Goal: Information Seeking & Learning: Learn about a topic

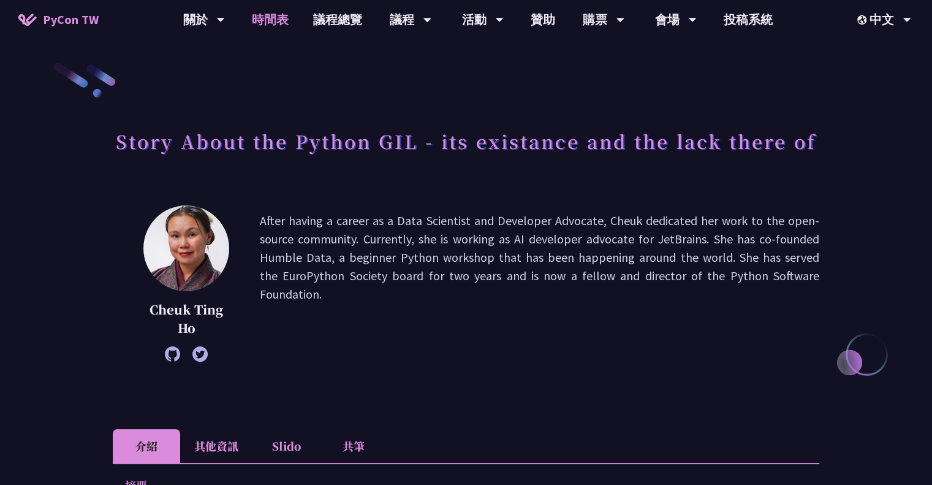
click at [267, 10] on link "時間表" at bounding box center [270, 19] width 61 height 39
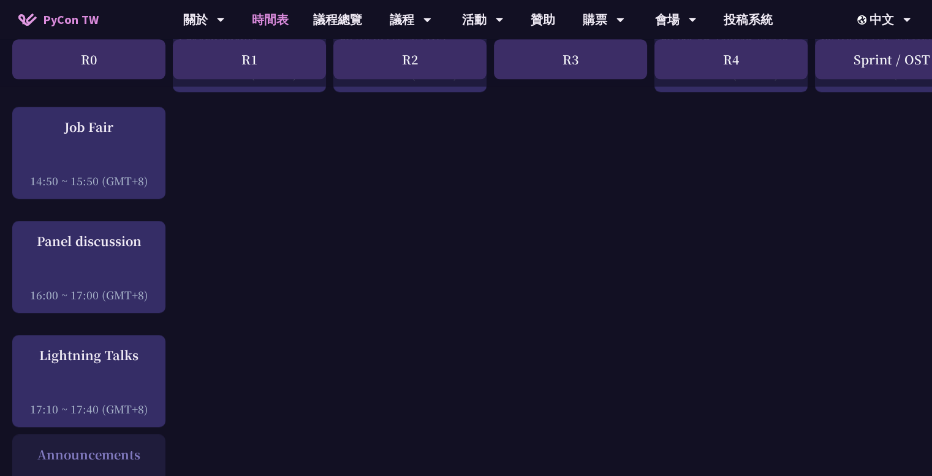
scroll to position [1451, 0]
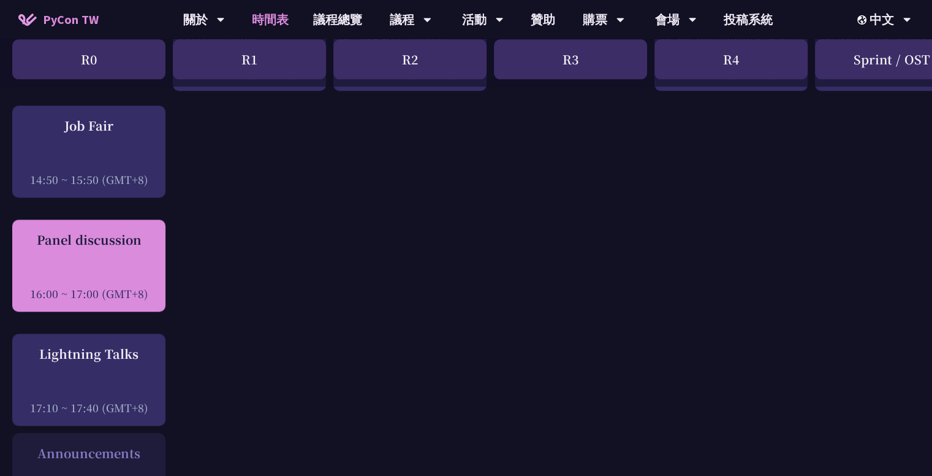
click at [118, 257] on div "Panel discussion 16:00 ~ 17:00 (GMT+8)" at bounding box center [88, 265] width 141 height 70
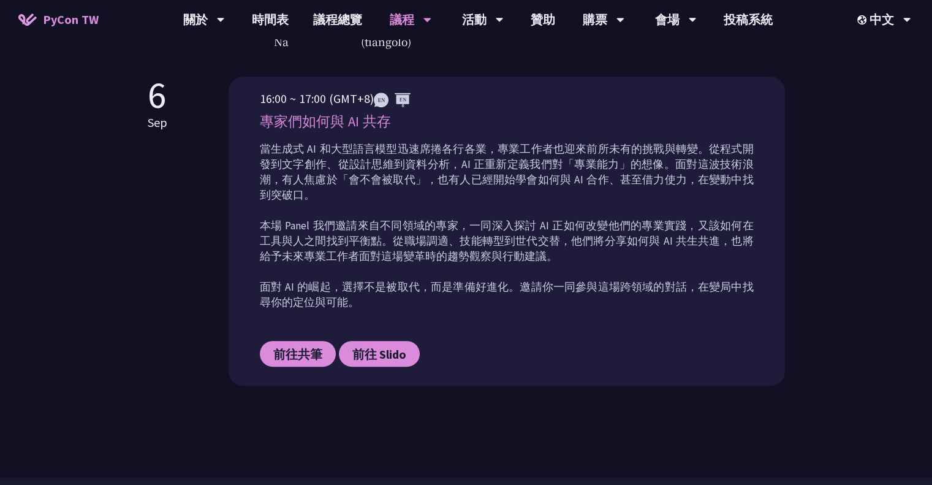
scroll to position [526, 0]
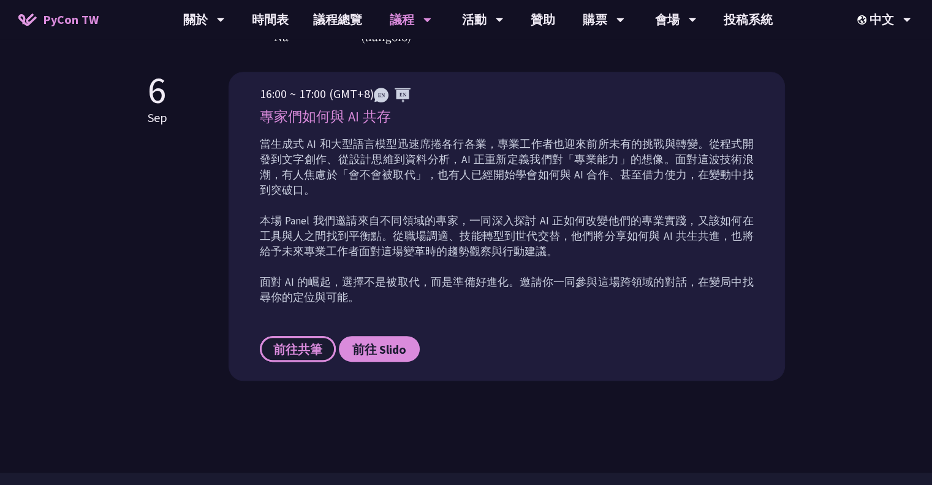
click at [302, 341] on span "前往共筆" at bounding box center [297, 348] width 49 height 15
click at [393, 341] on span "前往 Slido" at bounding box center [379, 348] width 54 height 15
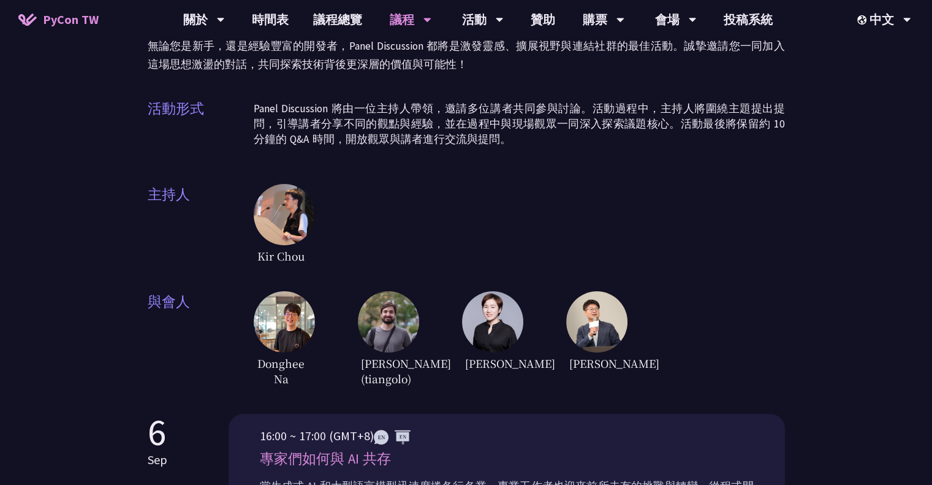
scroll to position [0, 0]
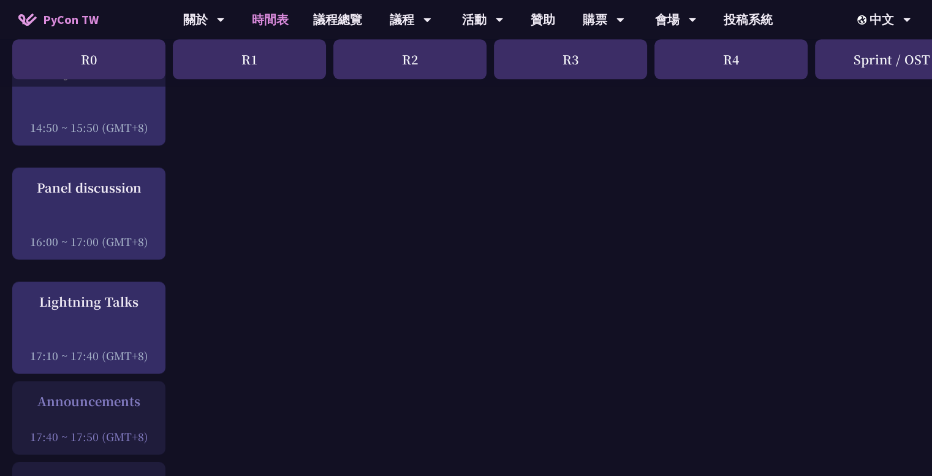
scroll to position [1492, 0]
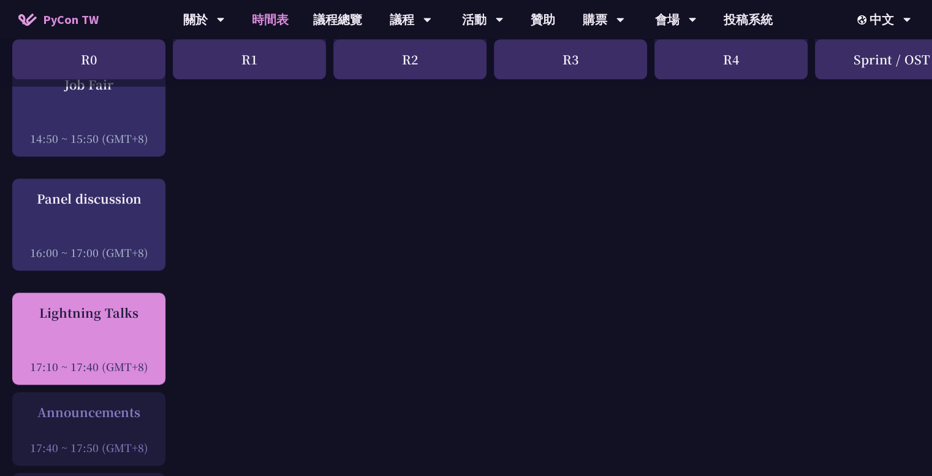
click at [89, 317] on div "Lightning Talks" at bounding box center [88, 312] width 141 height 18
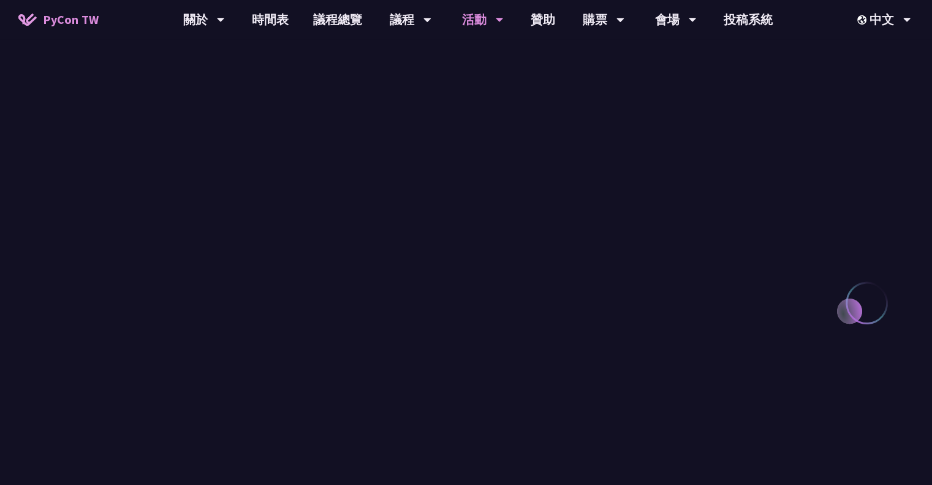
scroll to position [1148, 0]
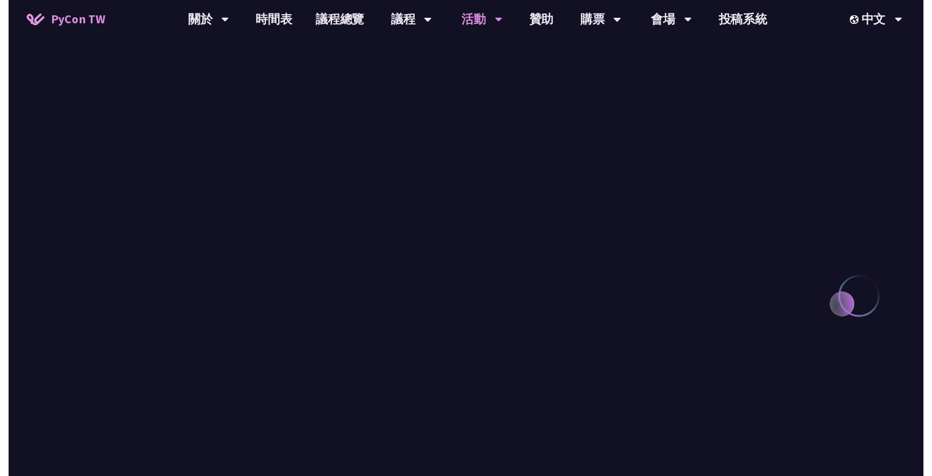
scroll to position [1492, 0]
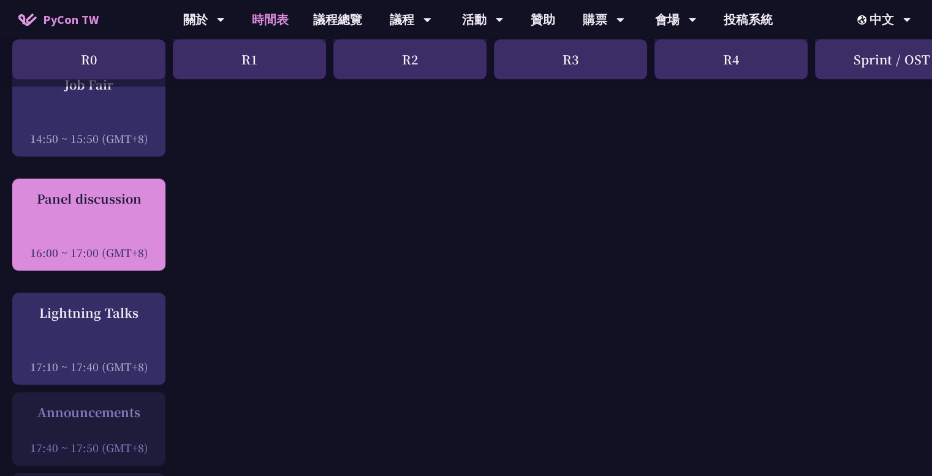
click at [110, 205] on div "Panel discussion" at bounding box center [88, 198] width 141 height 18
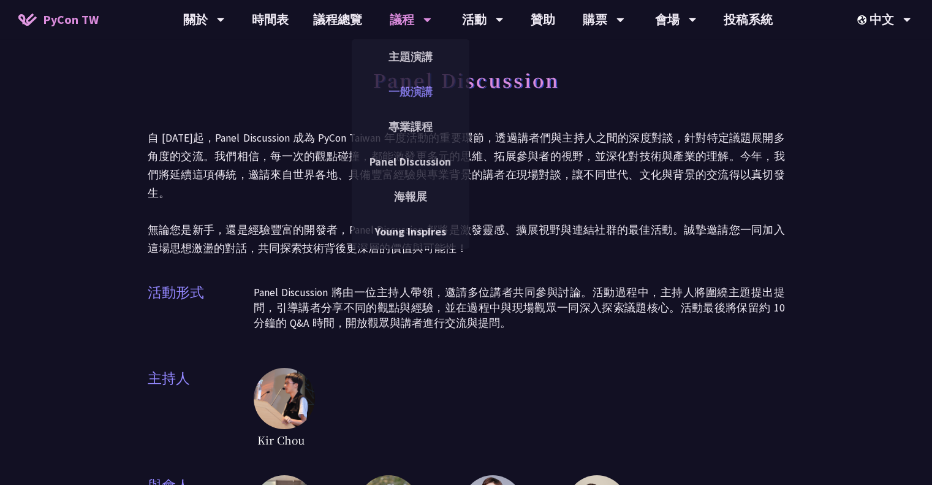
click at [401, 97] on link "一般演講" at bounding box center [411, 91] width 118 height 29
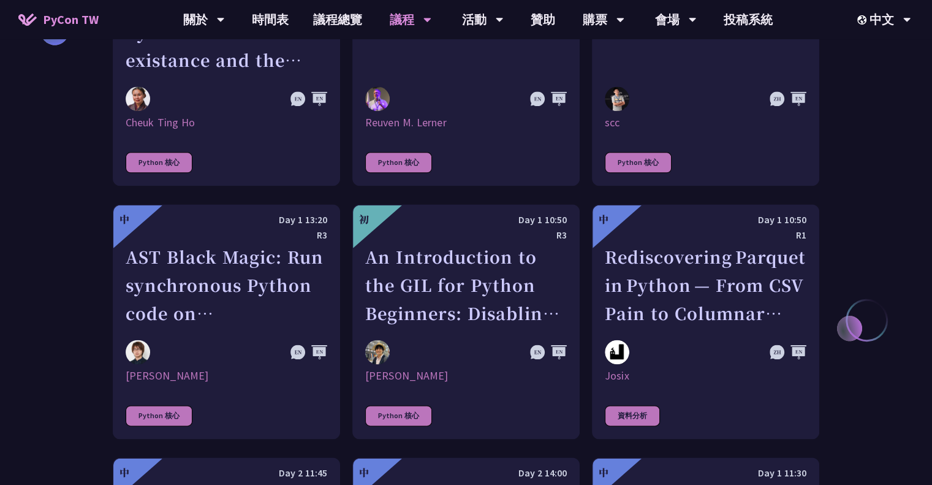
scroll to position [1590, 0]
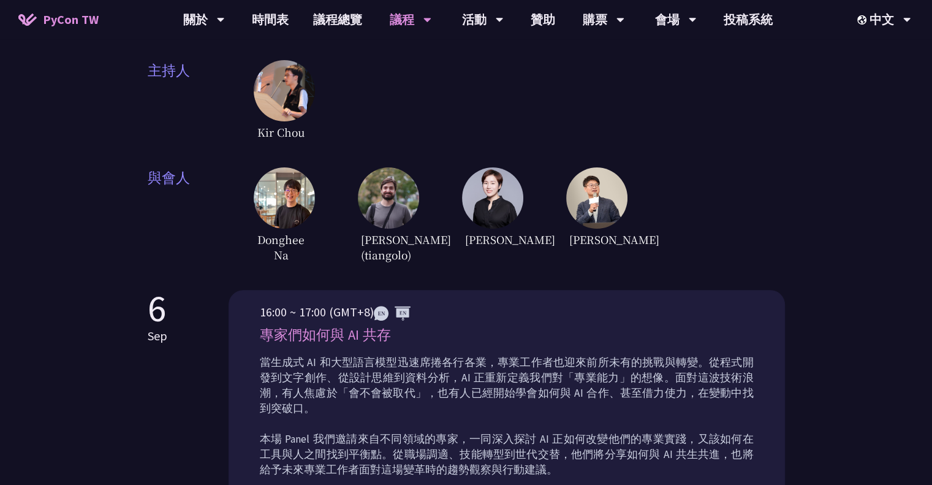
scroll to position [502, 0]
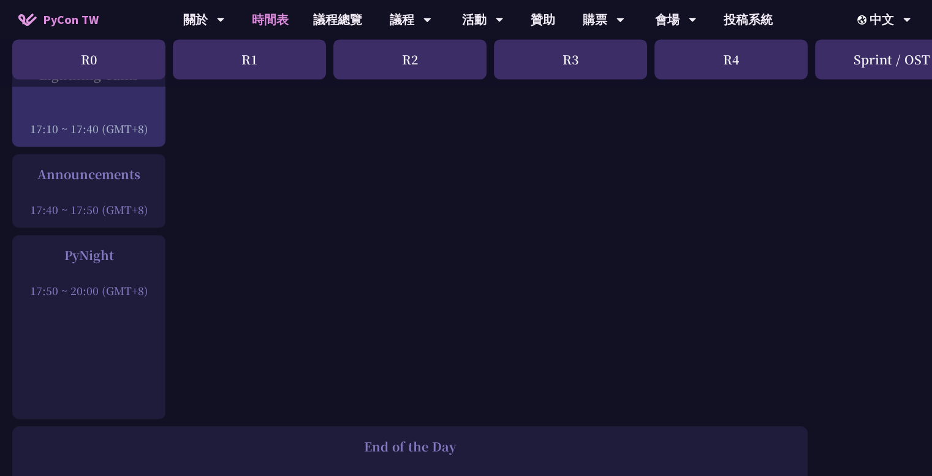
scroll to position [1730, 0]
click at [118, 173] on div "Announcements" at bounding box center [88, 173] width 141 height 18
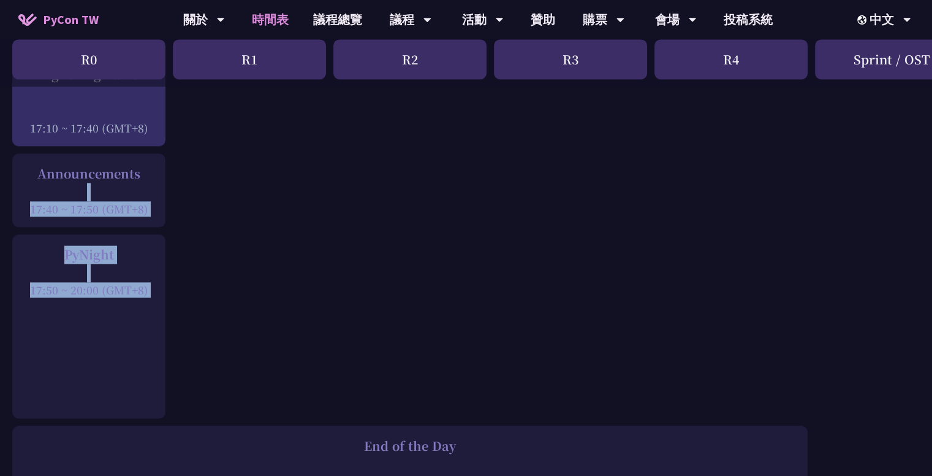
drag, startPoint x: 118, startPoint y: 173, endPoint x: 118, endPoint y: 192, distance: 19.0
click at [110, 182] on div at bounding box center [110, 182] width 0 height 0
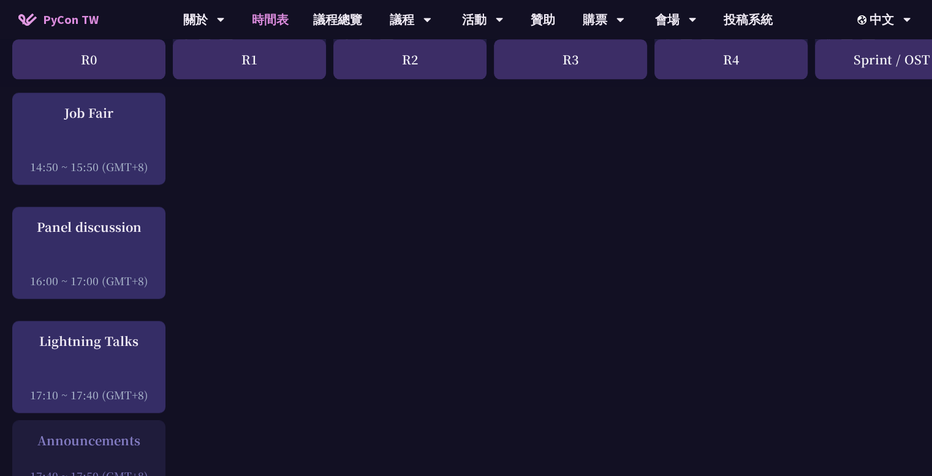
scroll to position [1490, 0]
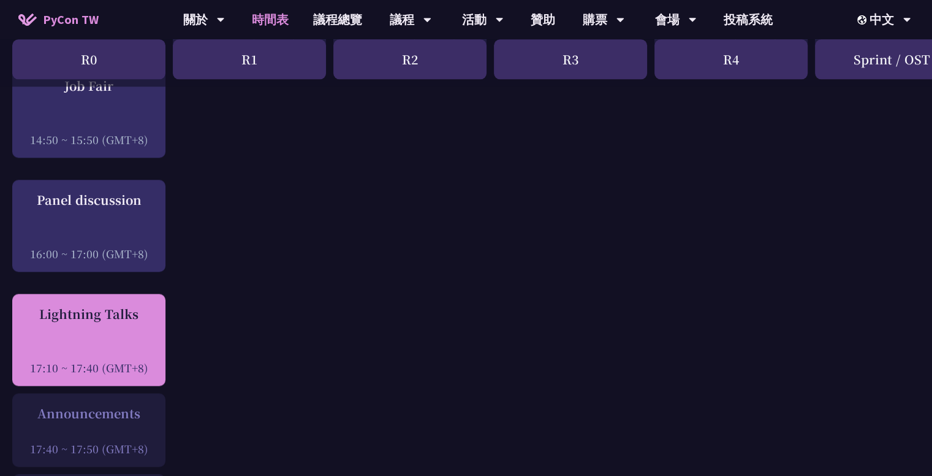
click at [118, 325] on div "Lightning Talks 17:10 ~ 17:40 (GMT+8)" at bounding box center [88, 340] width 141 height 70
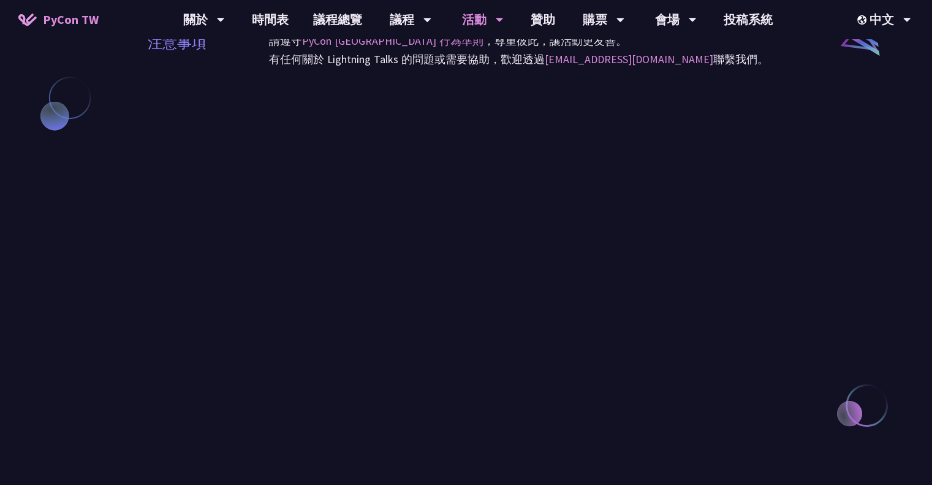
scroll to position [1046, 0]
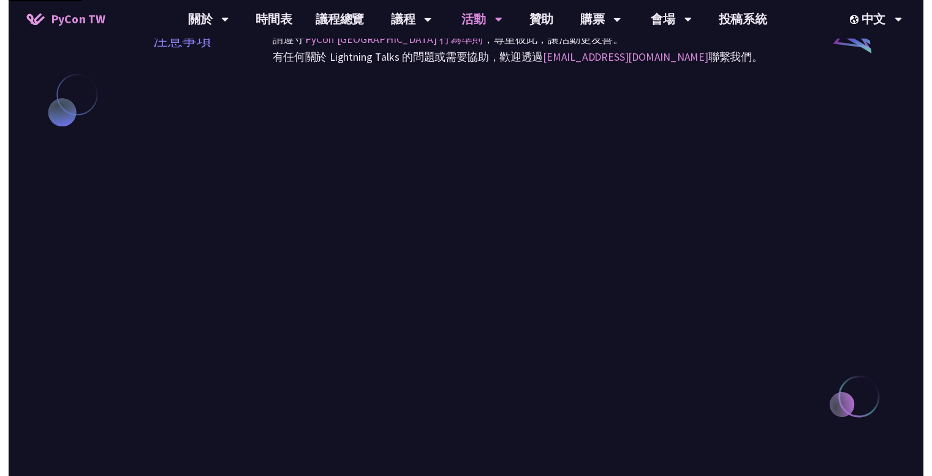
scroll to position [1490, 0]
